Goal: Task Accomplishment & Management: Complete application form

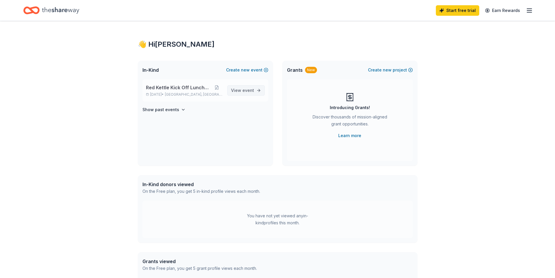
click at [253, 89] on span "event" at bounding box center [248, 90] width 12 height 5
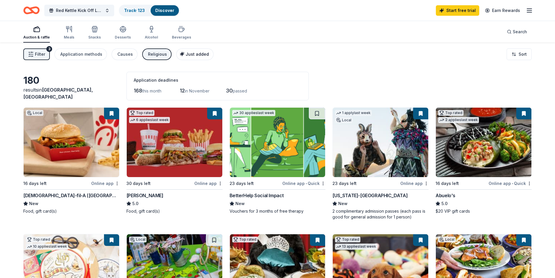
click at [192, 55] on span "Just added" at bounding box center [197, 54] width 23 height 5
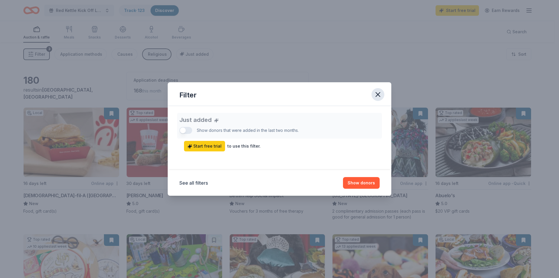
click at [379, 94] on icon "button" at bounding box center [378, 94] width 8 height 8
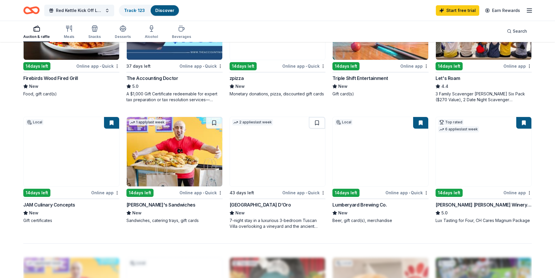
scroll to position [379, 0]
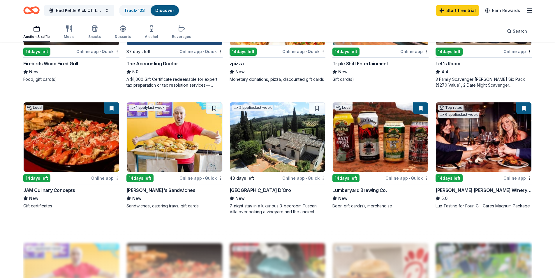
click at [374, 190] on div "Lumberyard Brewing Co." at bounding box center [359, 189] width 54 height 7
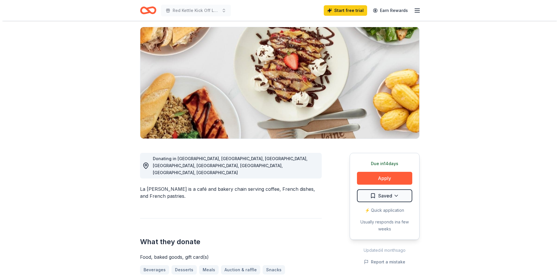
scroll to position [58, 0]
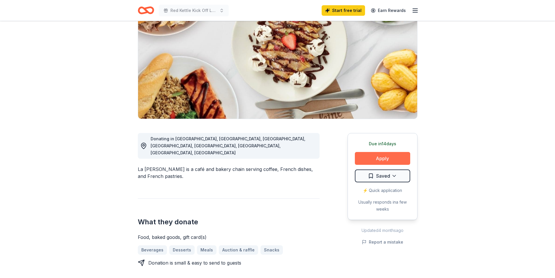
click at [380, 158] on button "Apply" at bounding box center [382, 158] width 55 height 13
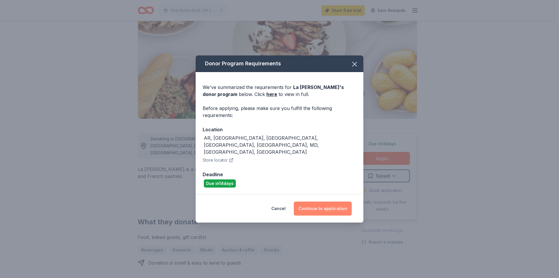
click at [317, 201] on button "Continue to application" at bounding box center [323, 208] width 58 height 14
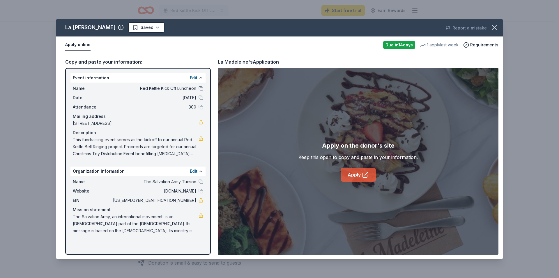
click at [357, 175] on link "Apply" at bounding box center [358, 175] width 35 height 14
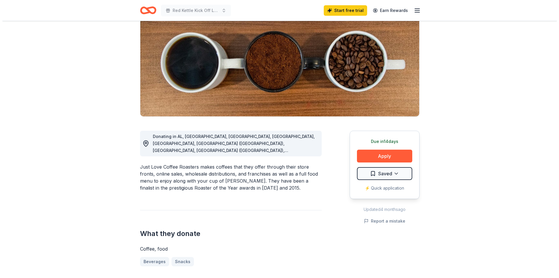
scroll to position [58, 0]
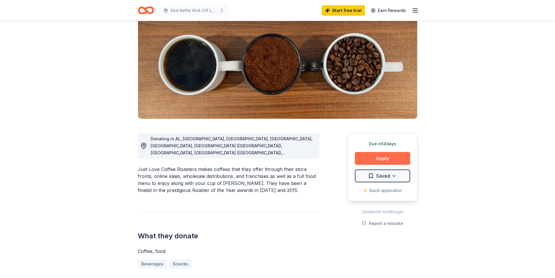
click at [383, 157] on button "Apply" at bounding box center [382, 158] width 55 height 13
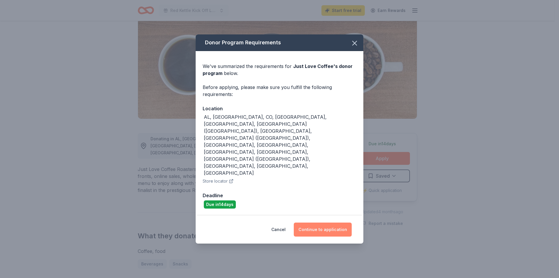
click at [327, 222] on button "Continue to application" at bounding box center [323, 229] width 58 height 14
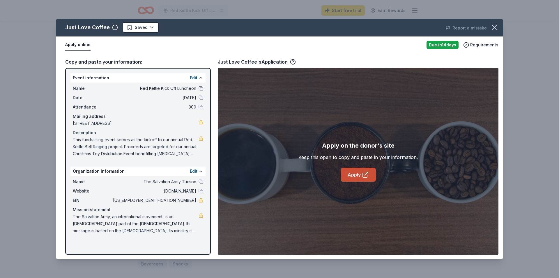
click at [353, 175] on link "Apply" at bounding box center [358, 175] width 35 height 14
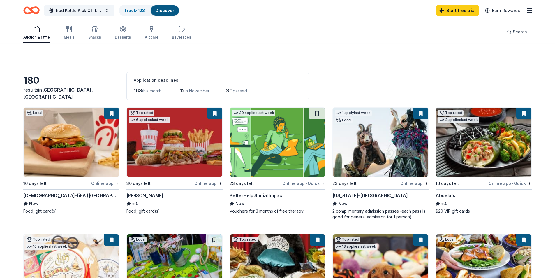
scroll to position [379, 0]
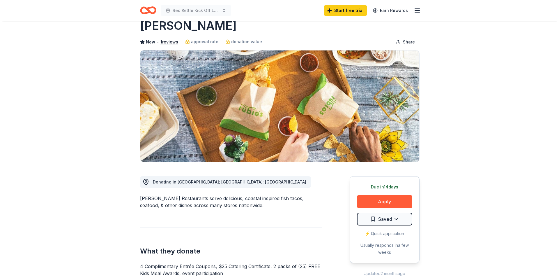
scroll to position [29, 0]
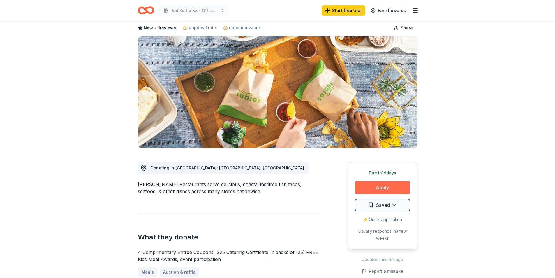
click at [386, 186] on button "Apply" at bounding box center [382, 187] width 55 height 13
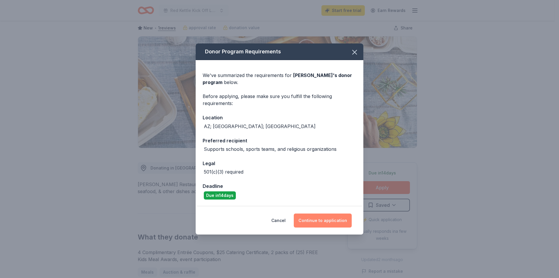
click at [326, 221] on button "Continue to application" at bounding box center [323, 220] width 58 height 14
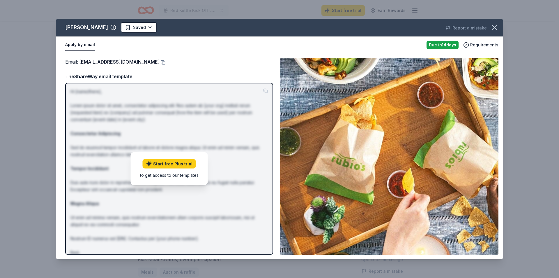
drag, startPoint x: 152, startPoint y: 60, endPoint x: 94, endPoint y: 57, distance: 57.8
click at [94, 57] on div "Email : VPMarketingTeam@rubios.com Email : VPMarketingTeam@rubios.com TheShareW…" at bounding box center [280, 156] width 448 height 206
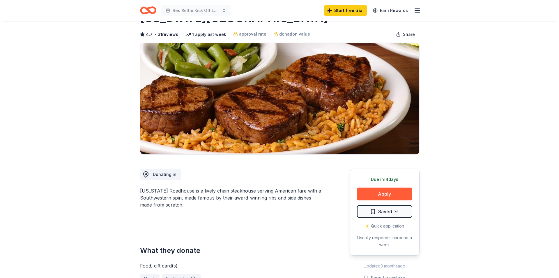
scroll to position [58, 0]
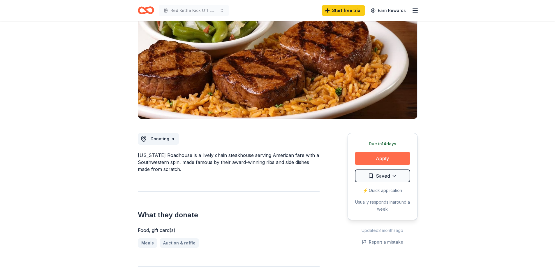
click at [385, 156] on button "Apply" at bounding box center [382, 158] width 55 height 13
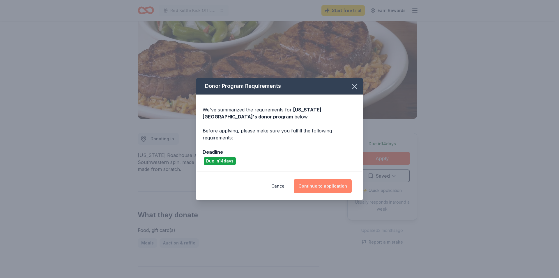
click at [319, 186] on button "Continue to application" at bounding box center [323, 186] width 58 height 14
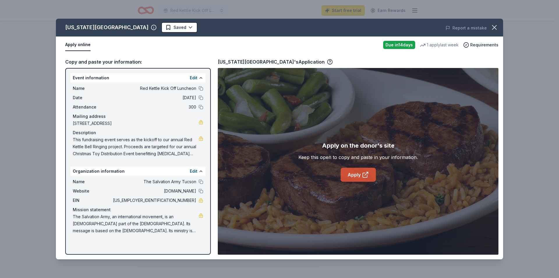
click at [361, 174] on link "Apply" at bounding box center [358, 175] width 35 height 14
